Goal: Task Accomplishment & Management: Complete application form

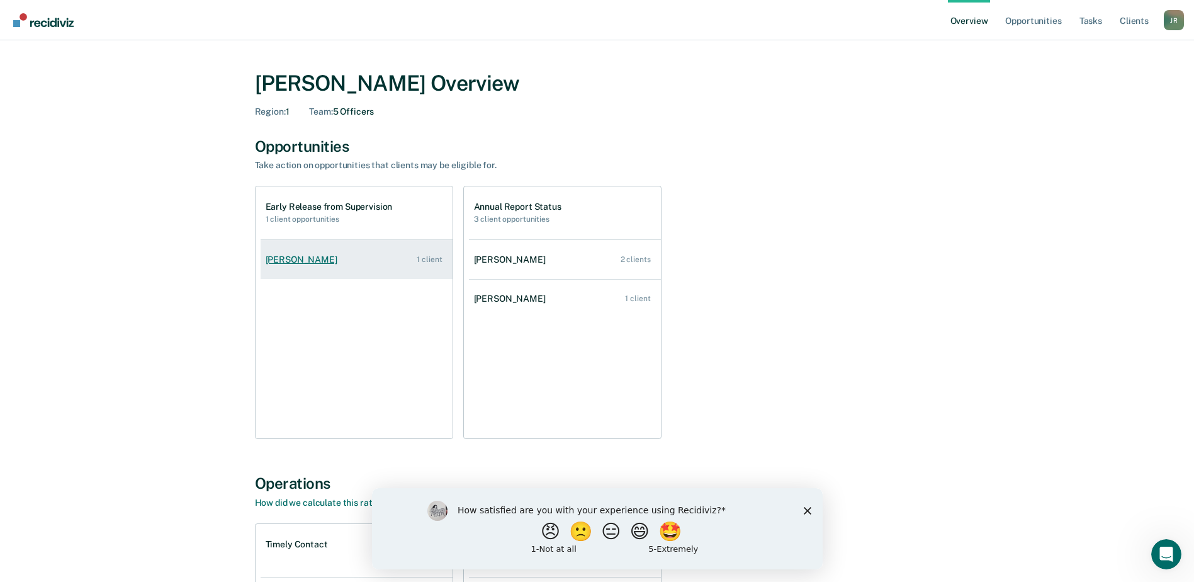
click at [294, 255] on div "[PERSON_NAME]" at bounding box center [304, 259] width 77 height 11
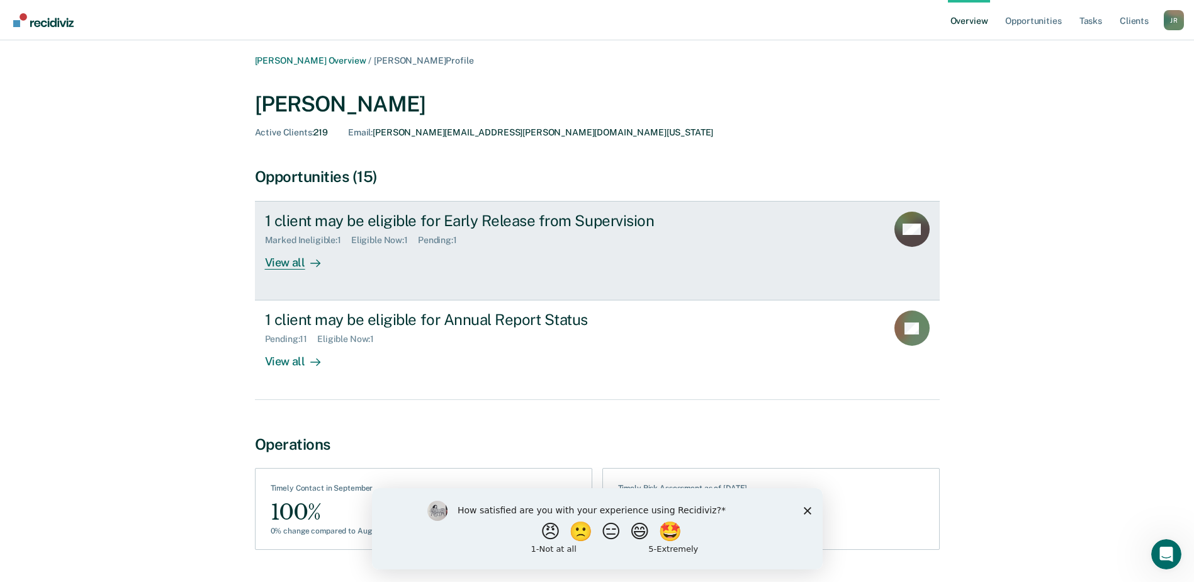
click at [358, 215] on div "1 client may be eligible for Early Release from Supervision" at bounding box center [486, 220] width 442 height 18
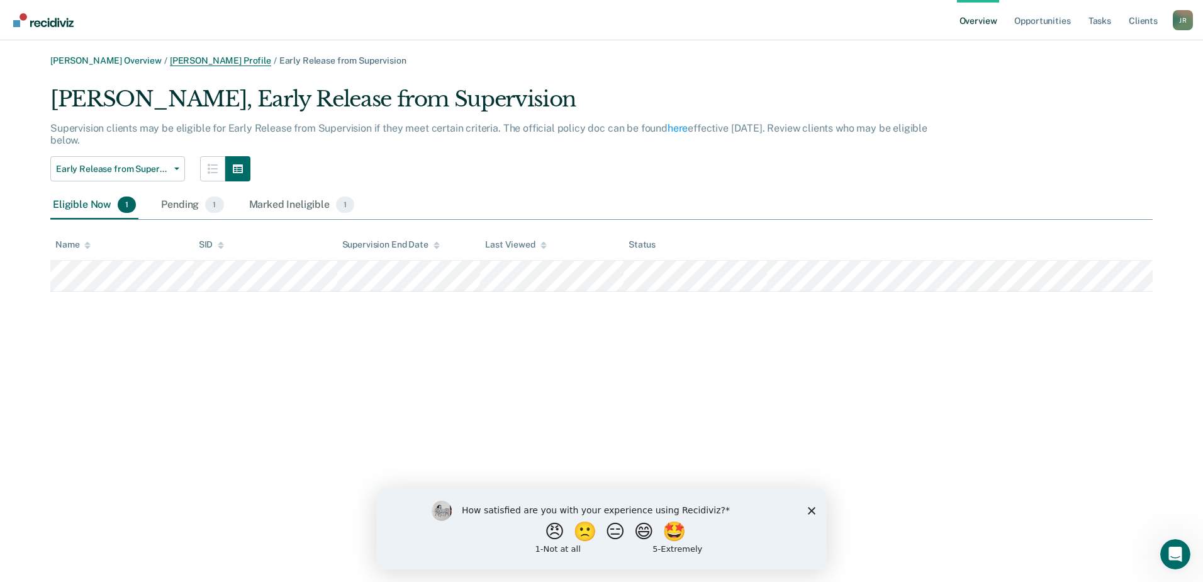
click at [235, 61] on link "[PERSON_NAME] Profile" at bounding box center [220, 60] width 101 height 11
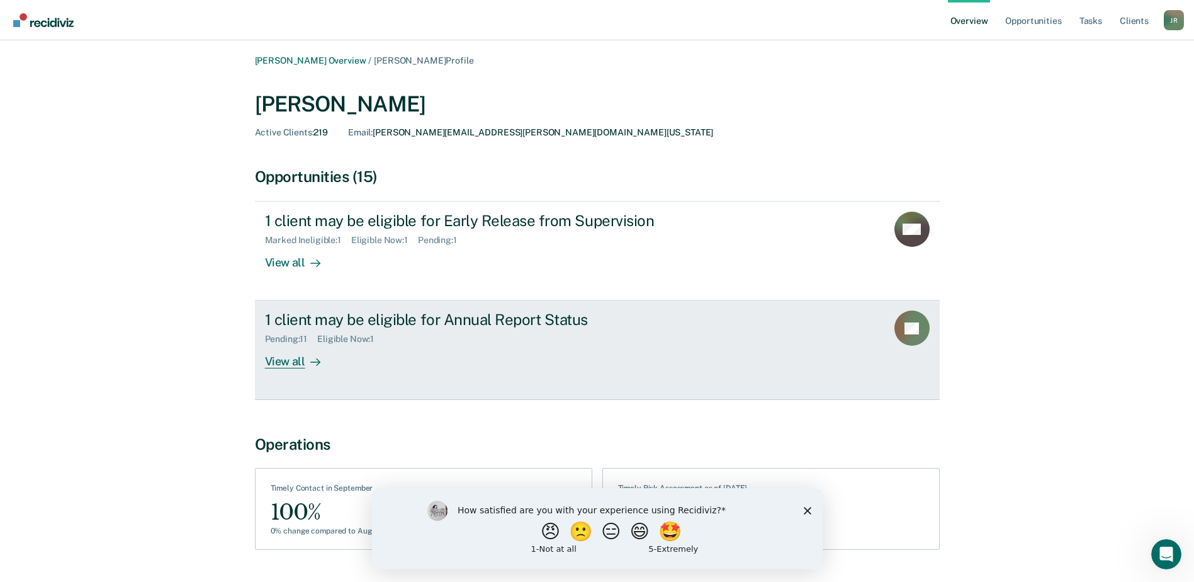
click at [393, 322] on div "1 client may be eligible for Annual Report Status" at bounding box center [486, 319] width 442 height 18
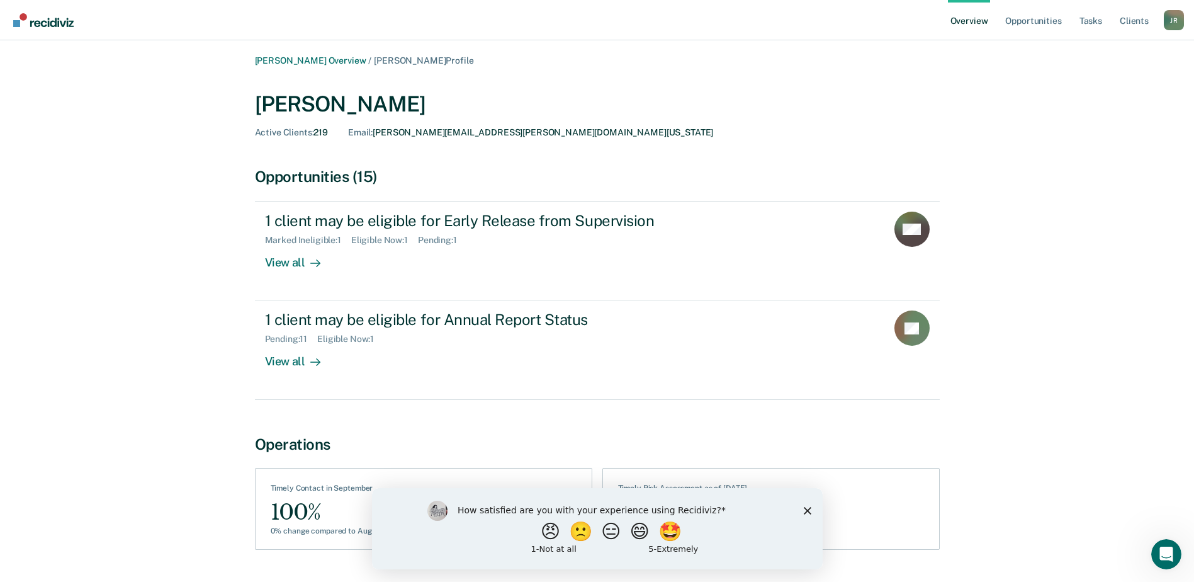
click at [809, 505] on div "How satisfied are you with your experience using Recidiviz? 😠 🙁 😑 😄 🤩 1 - Not a…" at bounding box center [596, 527] width 451 height 81
click at [648, 531] on button "😄" at bounding box center [641, 530] width 30 height 25
click at [806, 515] on polygon "Close survey" at bounding box center [807, 516] width 8 height 8
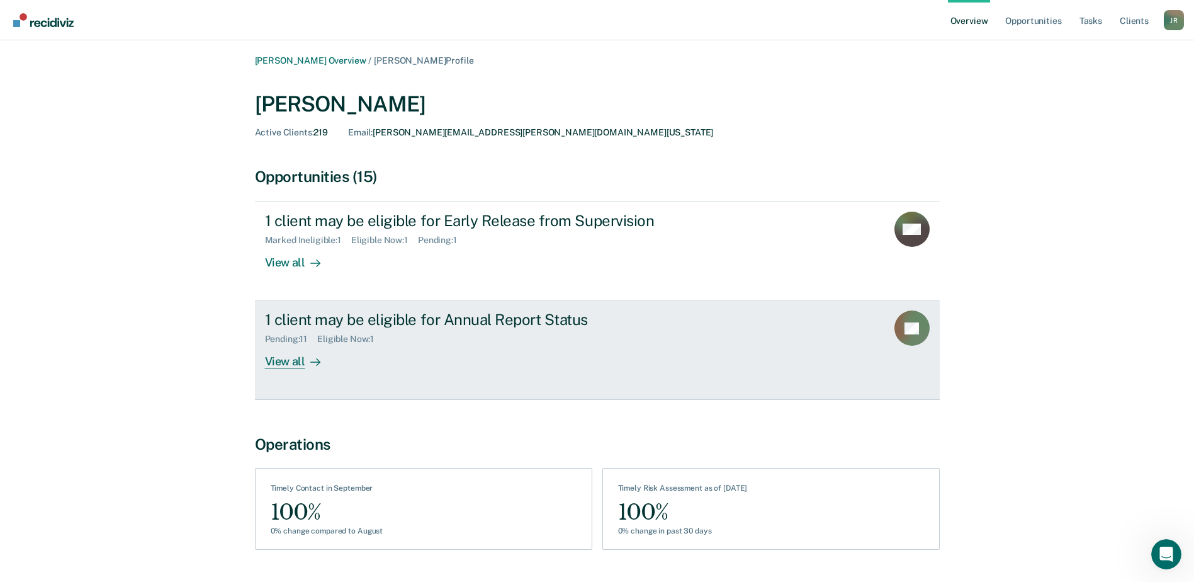
click at [282, 360] on div "View all" at bounding box center [300, 356] width 70 height 25
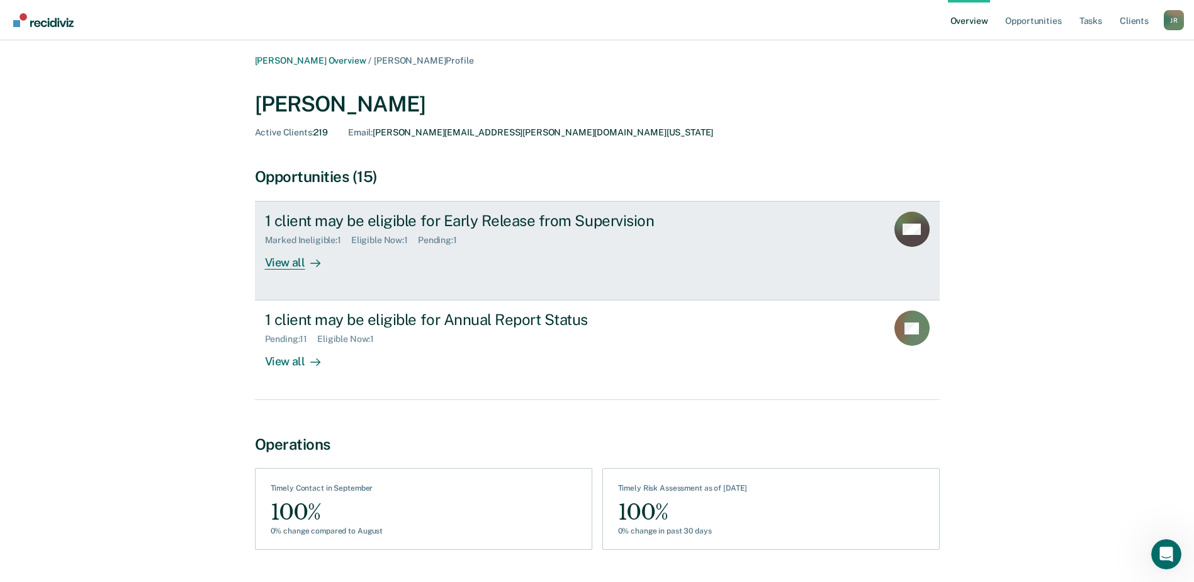
click at [301, 254] on div "View all" at bounding box center [300, 257] width 70 height 25
click at [274, 261] on div "View all" at bounding box center [300, 257] width 70 height 25
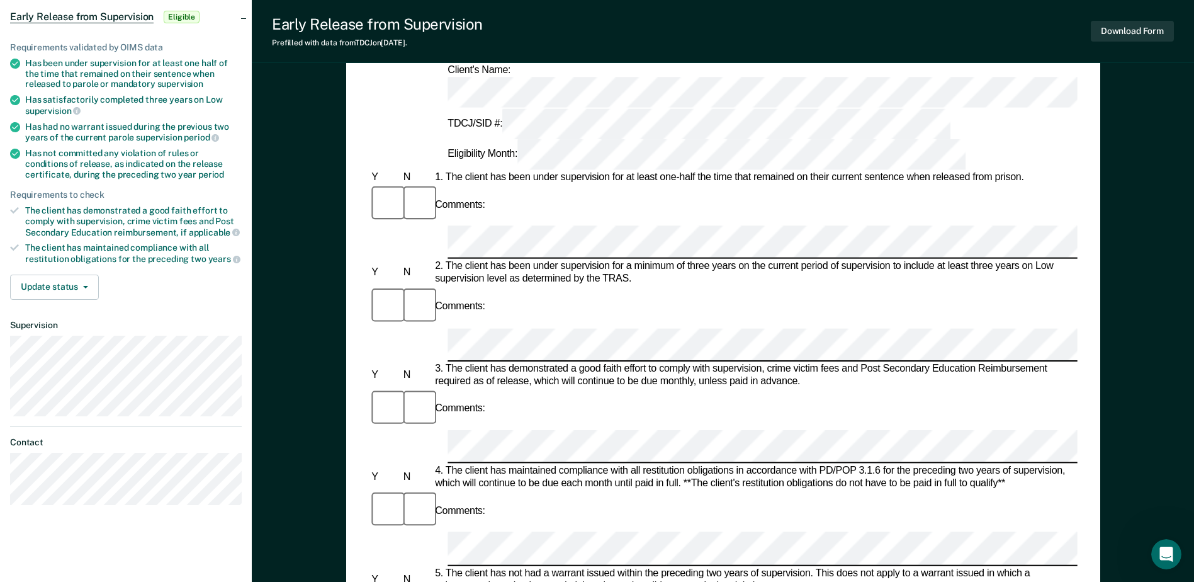
scroll to position [126, 0]
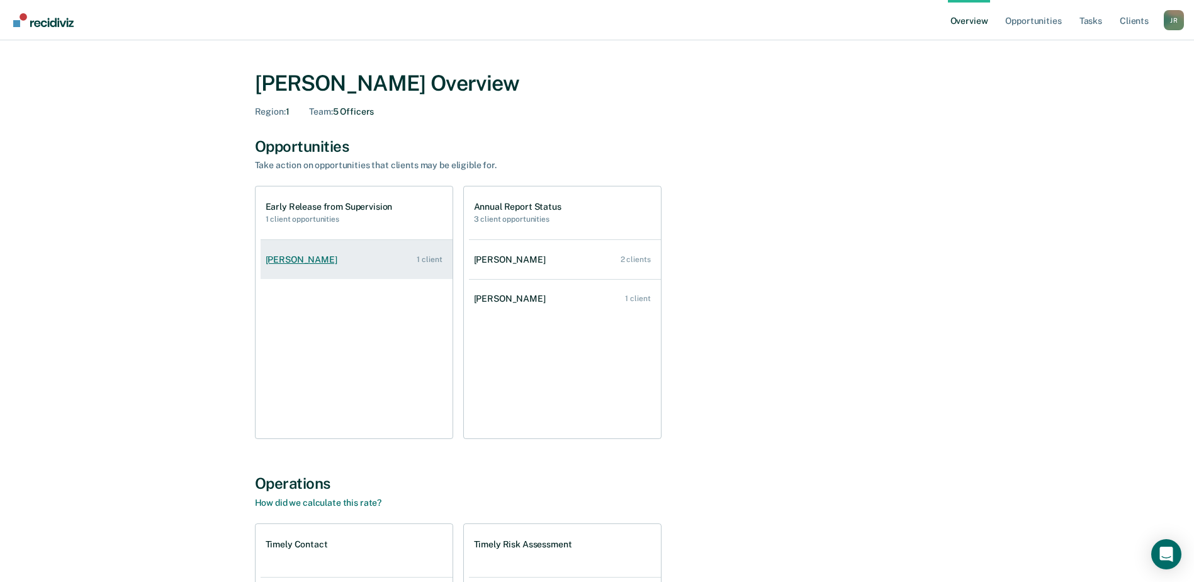
click at [288, 262] on div "[PERSON_NAME]" at bounding box center [304, 259] width 77 height 11
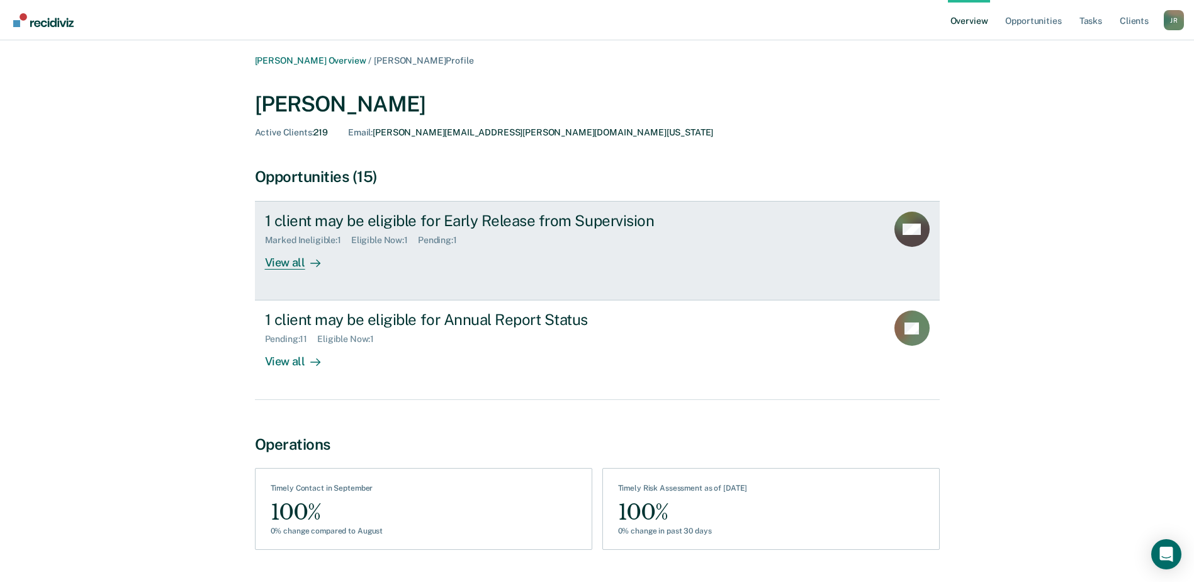
click at [354, 222] on div "1 client may be eligible for Early Release from Supervision" at bounding box center [486, 220] width 442 height 18
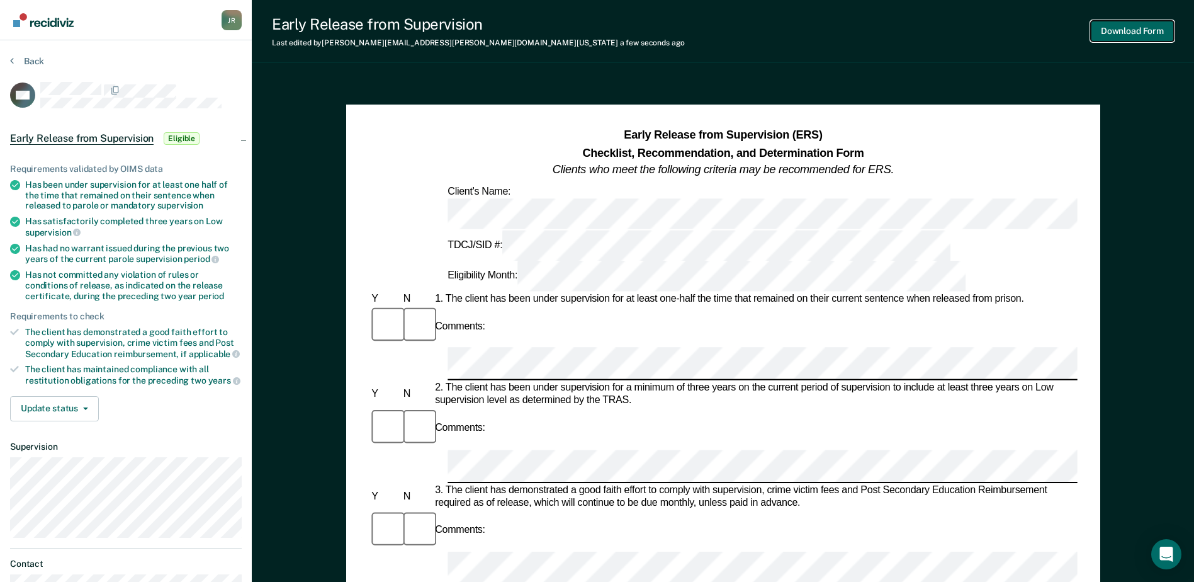
drag, startPoint x: 1129, startPoint y: 30, endPoint x: 1135, endPoint y: 86, distance: 56.4
click at [1135, 86] on div "Early Release from Supervision Last edited by [PERSON_NAME][EMAIL_ADDRESS][PERS…" at bounding box center [723, 563] width 942 height 1127
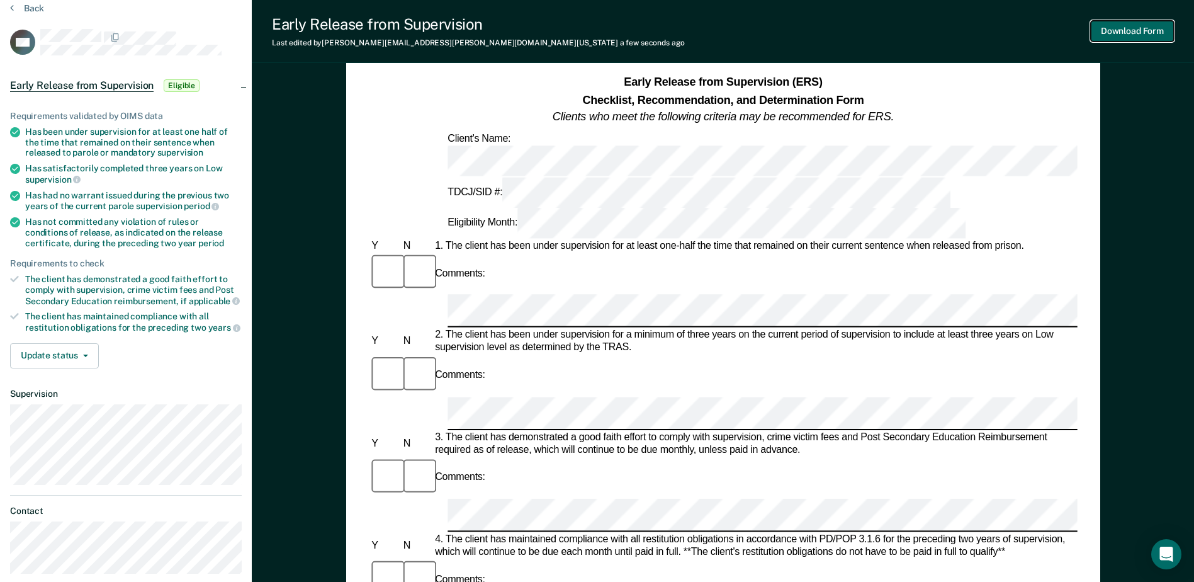
scroll to position [126, 0]
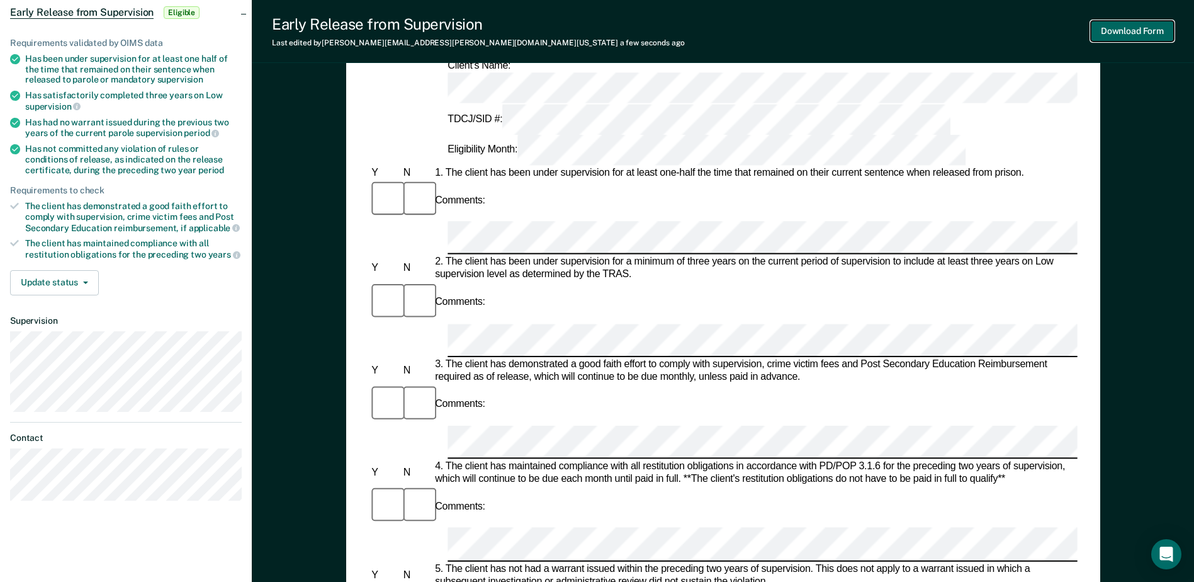
click at [1146, 26] on button "Download Form" at bounding box center [1132, 31] width 83 height 21
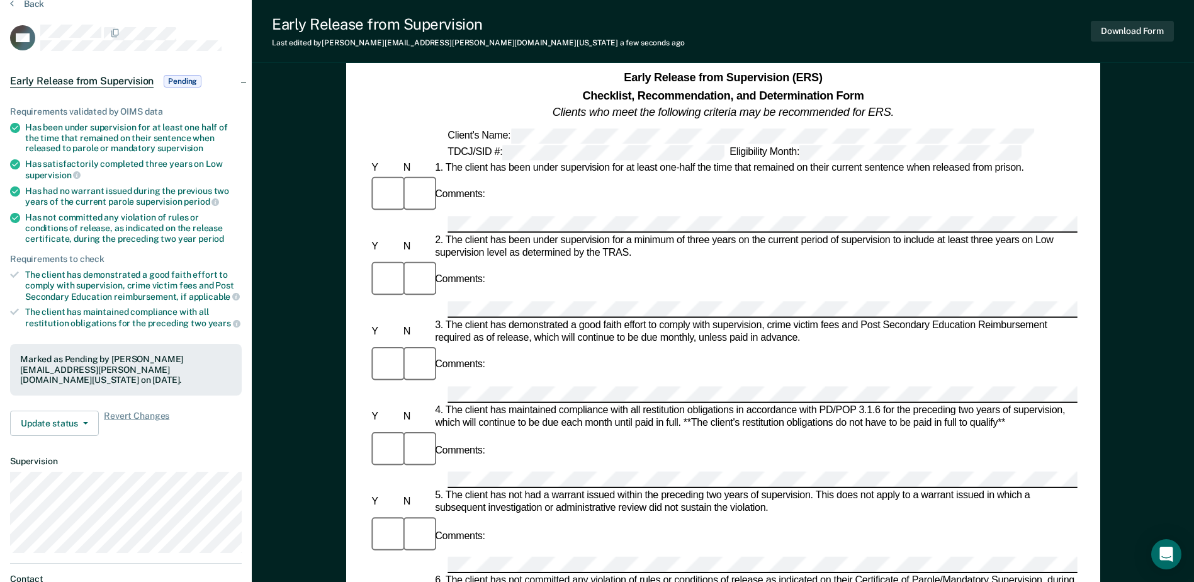
scroll to position [0, 0]
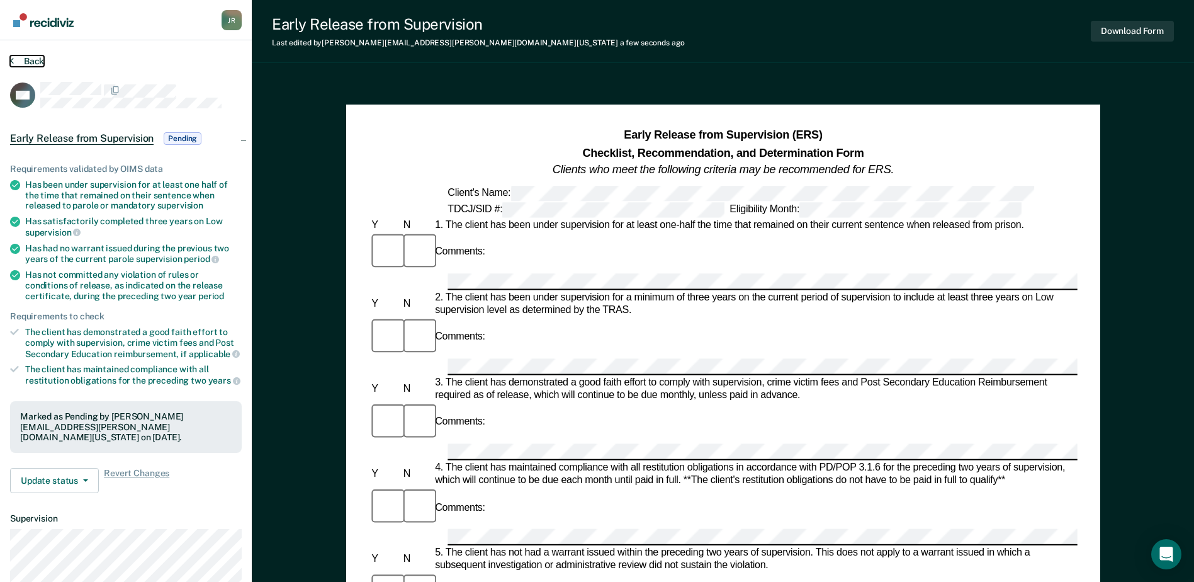
click at [16, 64] on button "Back" at bounding box center [27, 60] width 34 height 11
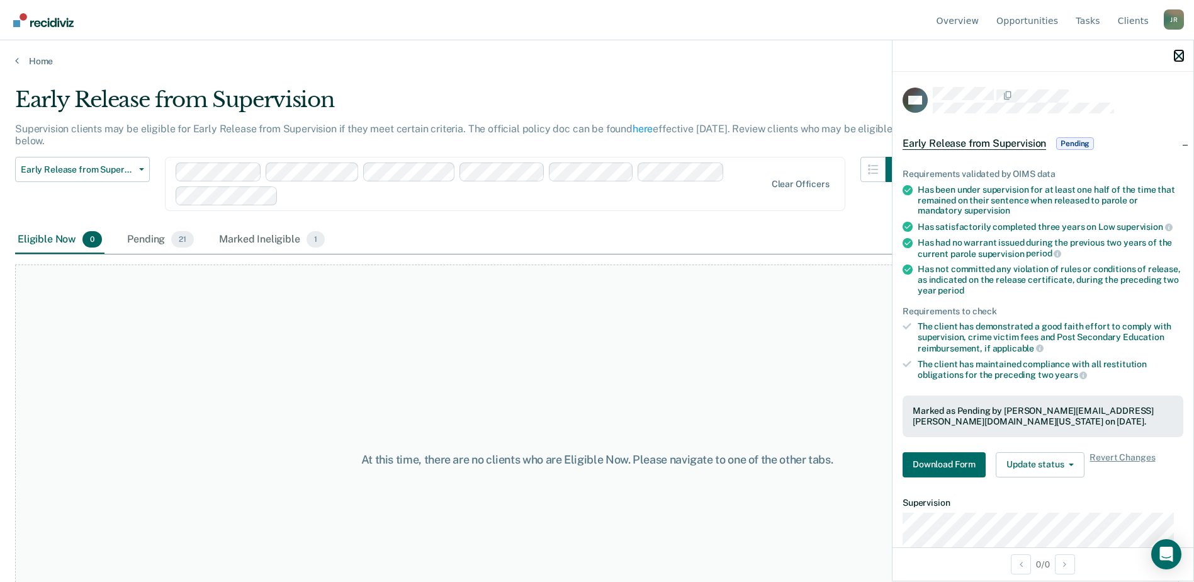
click at [1181, 53] on icon "button" at bounding box center [1178, 56] width 9 height 9
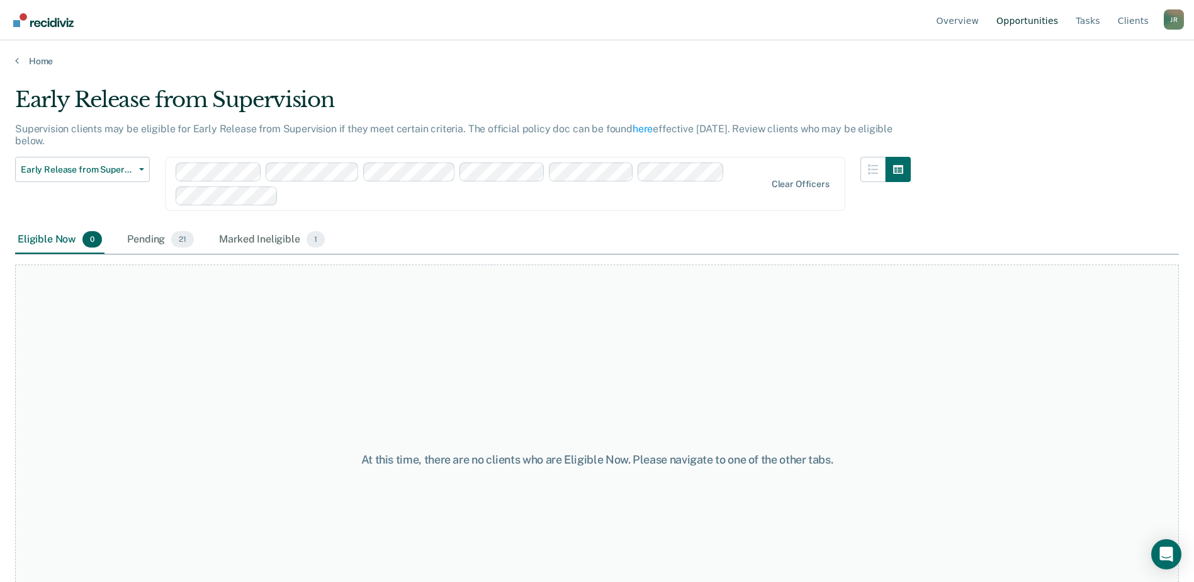
click at [1022, 21] on link "Opportunities" at bounding box center [1027, 20] width 67 height 40
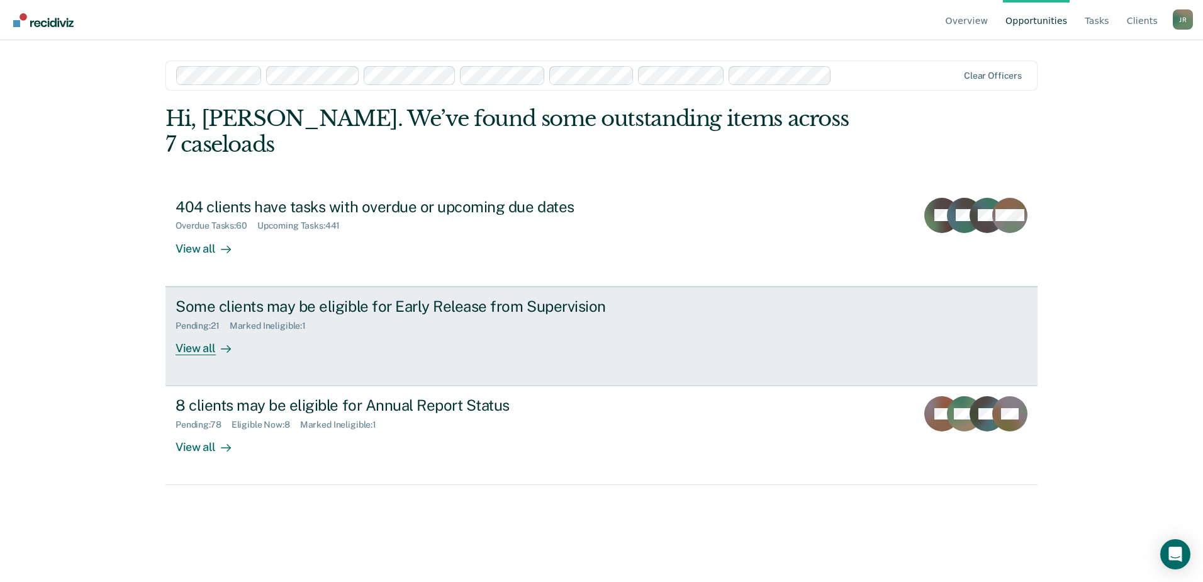
click at [222, 297] on div "Some clients may be eligible for Early Release from Supervision" at bounding box center [397, 306] width 442 height 18
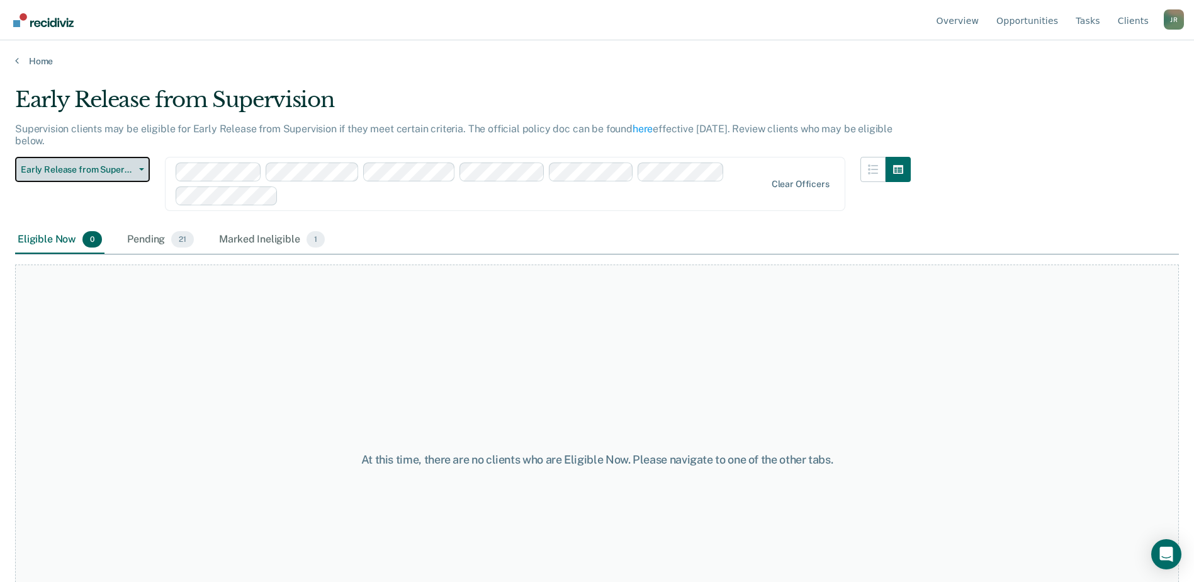
click at [140, 168] on icon "button" at bounding box center [141, 169] width 5 height 3
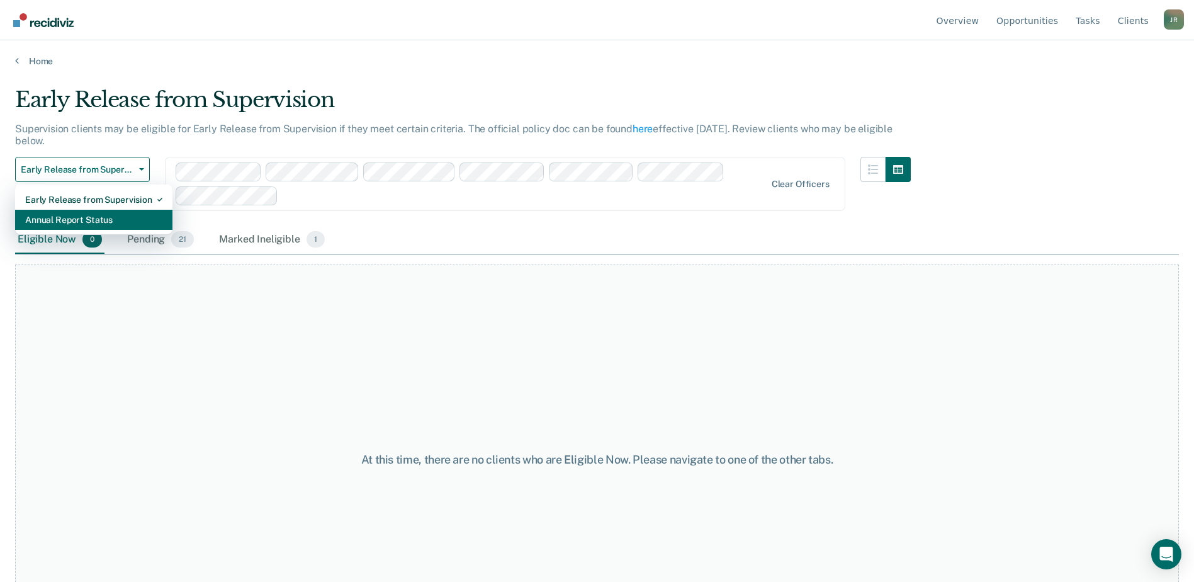
click at [72, 218] on div "Annual Report Status" at bounding box center [93, 220] width 137 height 20
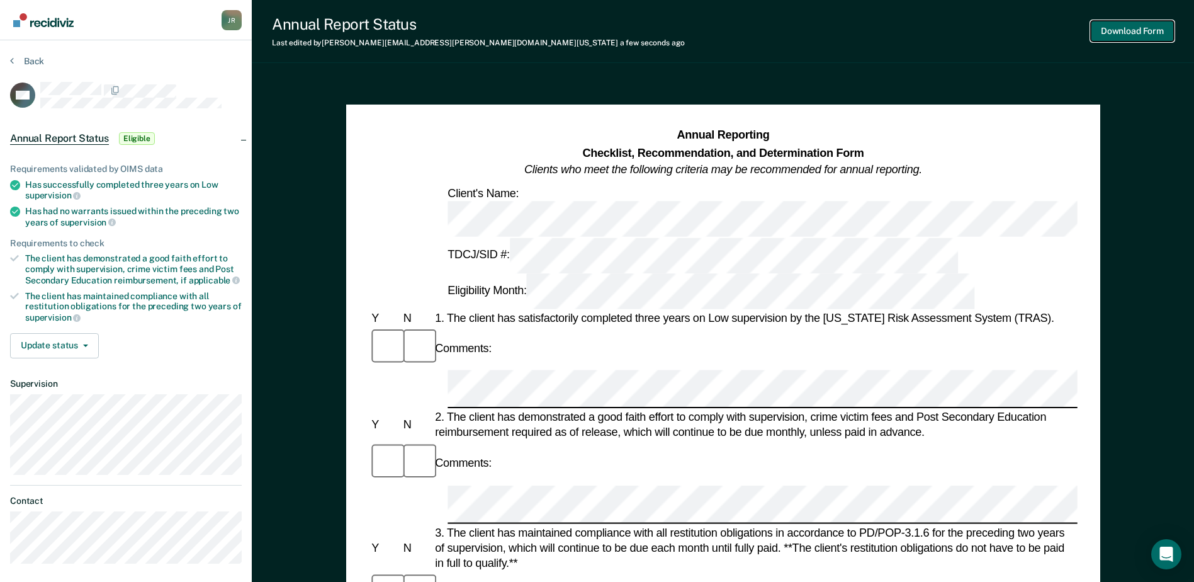
click at [1131, 29] on button "Download Form" at bounding box center [1132, 31] width 83 height 21
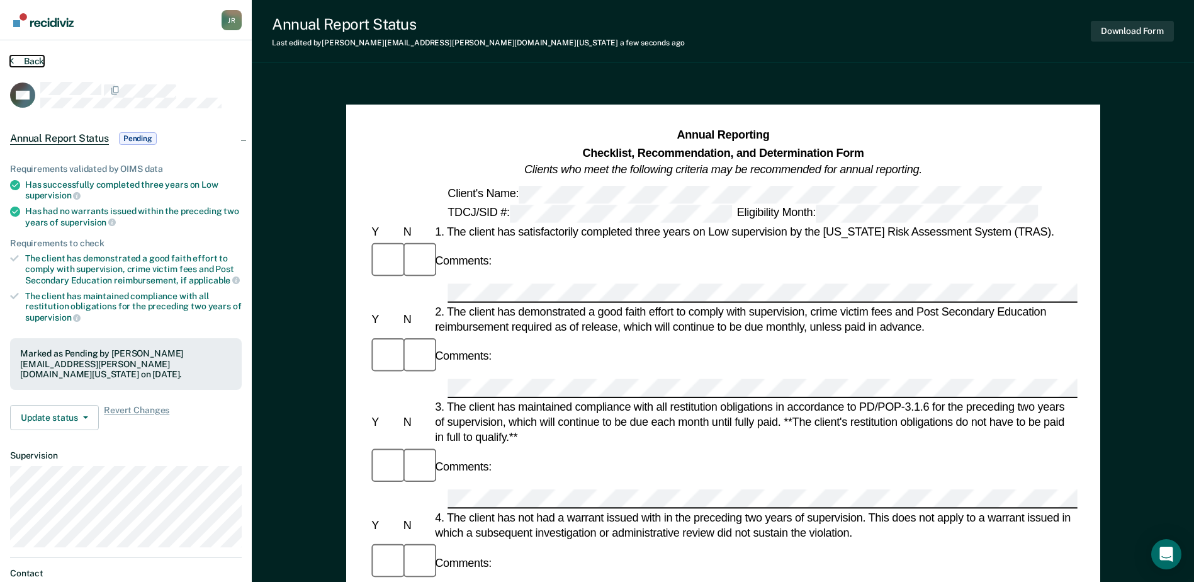
click at [17, 60] on button "Back" at bounding box center [27, 60] width 34 height 11
